Goal: Communication & Community: Ask a question

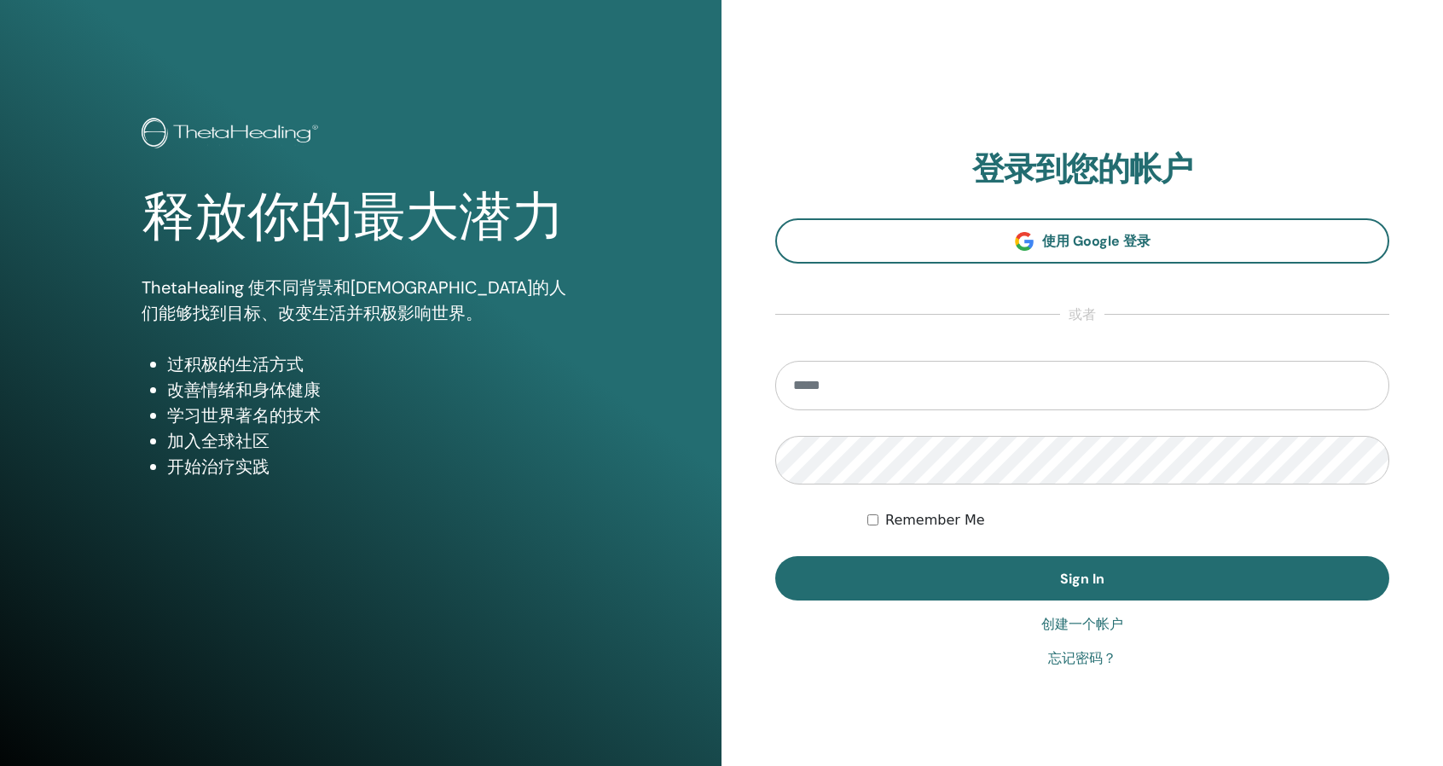
click at [969, 379] on input "email" at bounding box center [1082, 385] width 614 height 49
type input "**********"
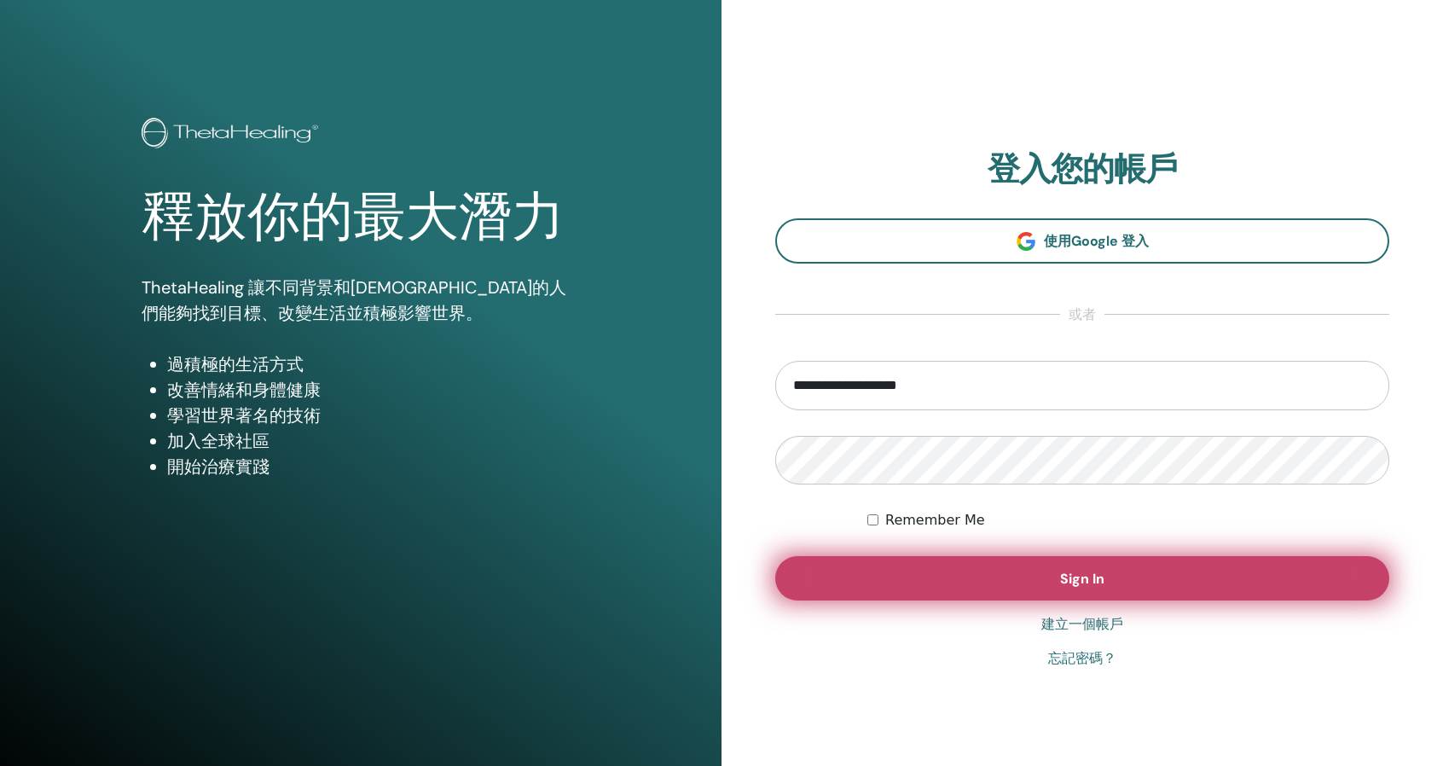
click at [1309, 565] on button "Sign In" at bounding box center [1082, 578] width 614 height 44
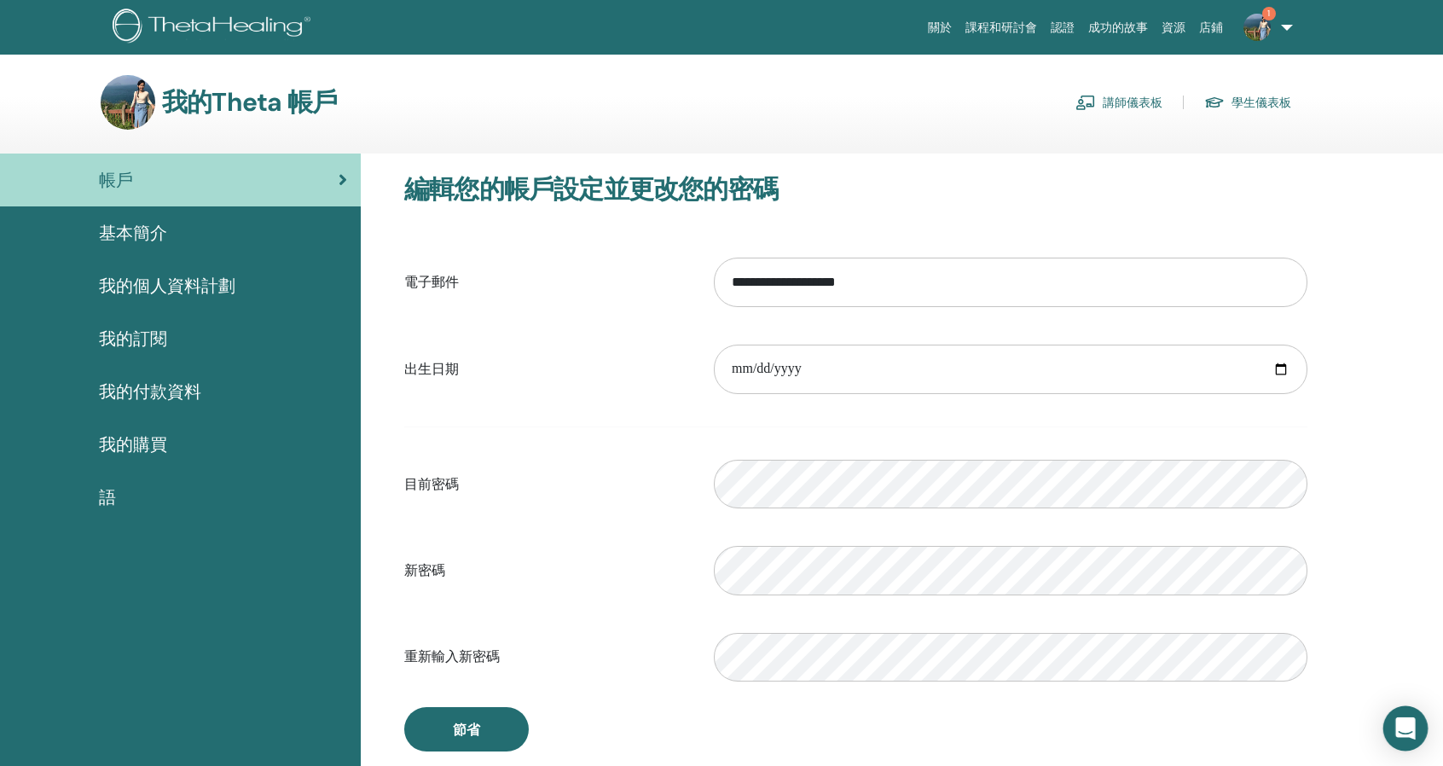
click at [1399, 731] on icon "Open Intercom Messenger" at bounding box center [1405, 728] width 22 height 22
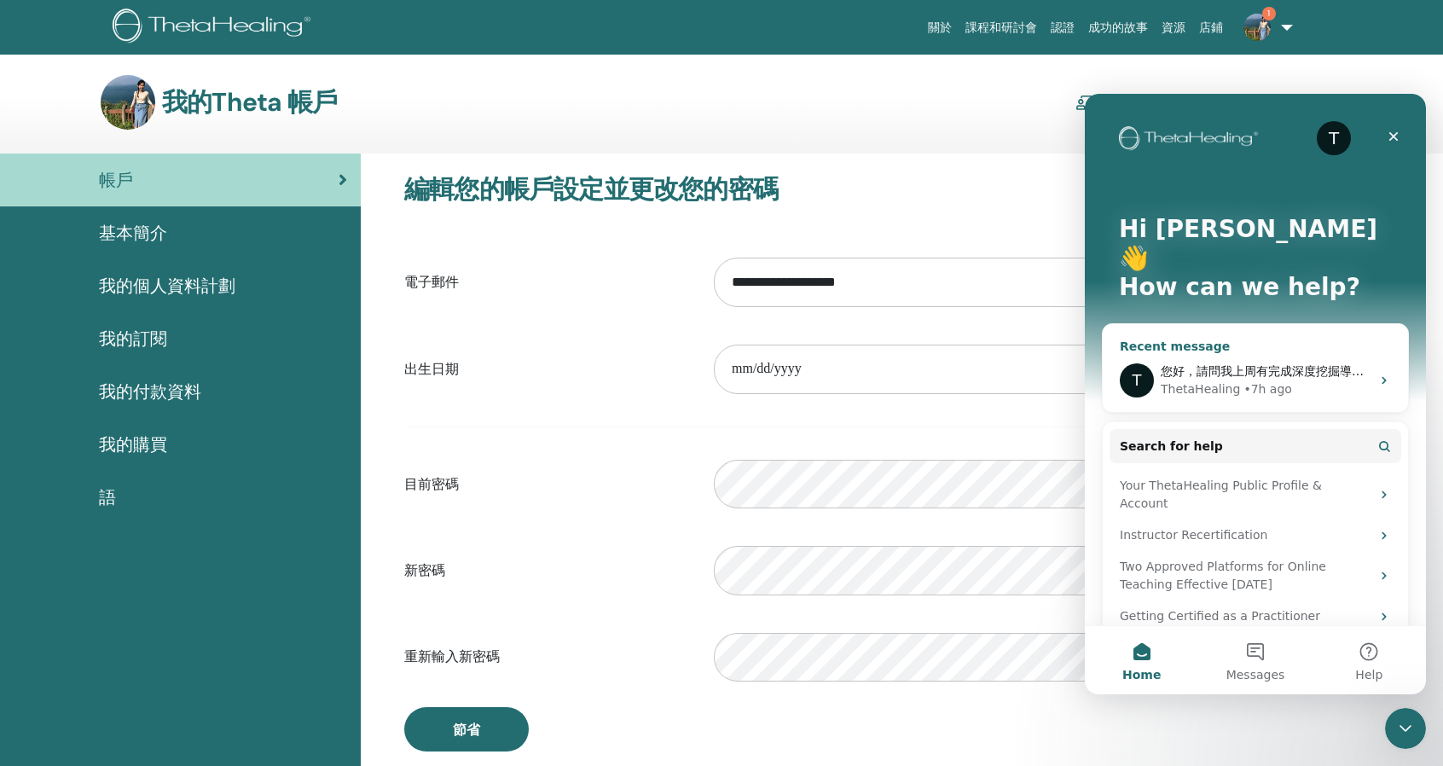
click at [1284, 349] on div "T 您好，請問我上周有完成深度挖掘導師[PERSON_NAME]，但尚未看到證書，想確認一下，謝謝您~ ThetaHealing • 7h ago" at bounding box center [1255, 380] width 305 height 63
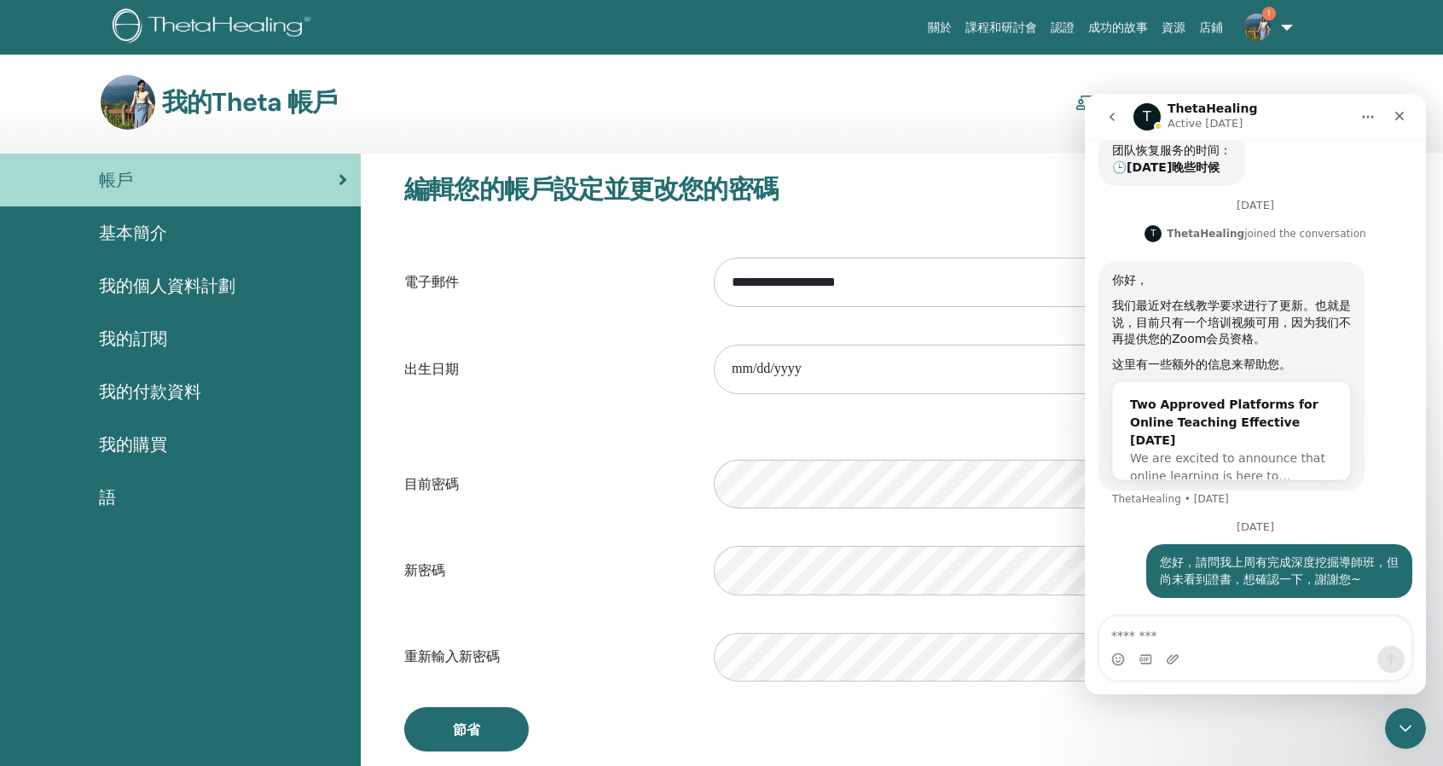
scroll to position [600, 0]
click at [1258, 37] on img at bounding box center [1256, 27] width 27 height 27
click at [1403, 115] on icon "Close" at bounding box center [1400, 116] width 14 height 14
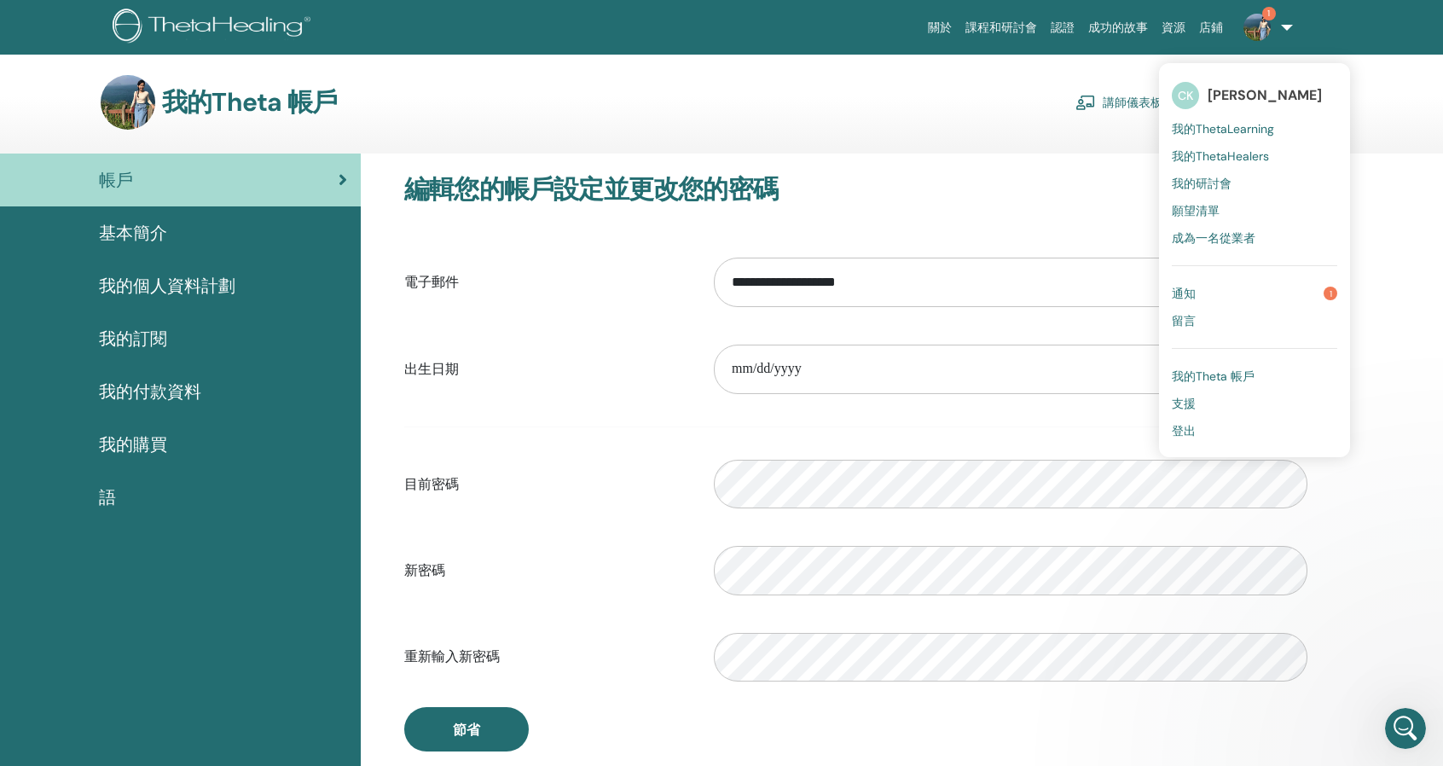
scroll to position [536, 0]
click at [1241, 288] on link "通知 1" at bounding box center [1254, 293] width 165 height 27
